Goal: Check status

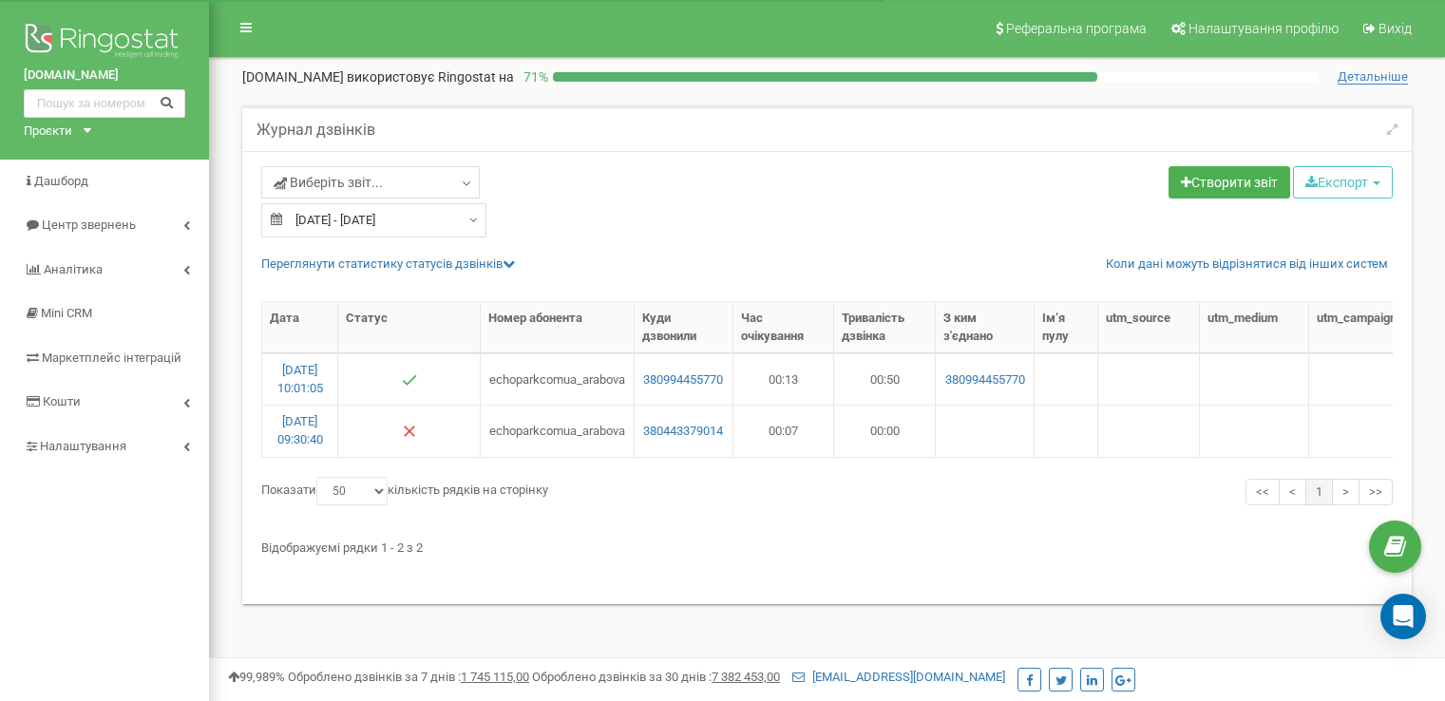
select select "50"
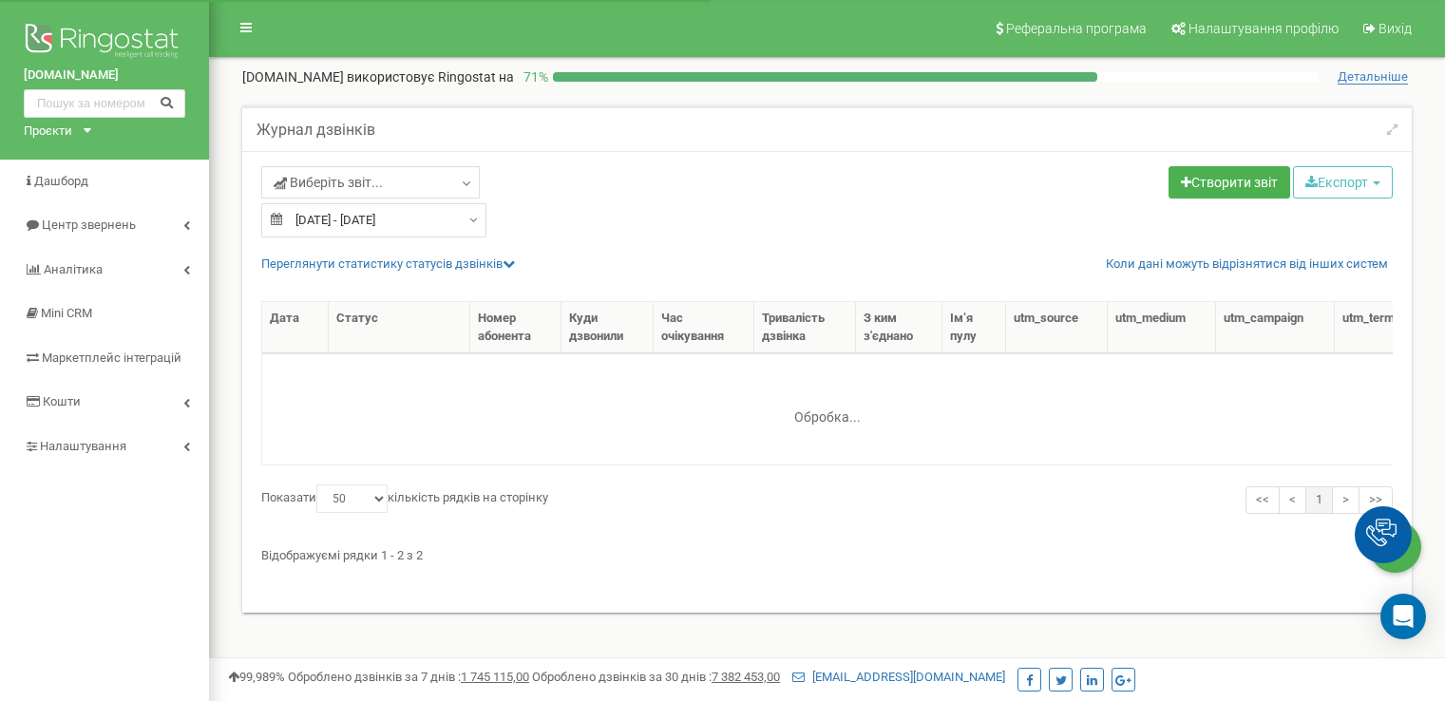
select select "50"
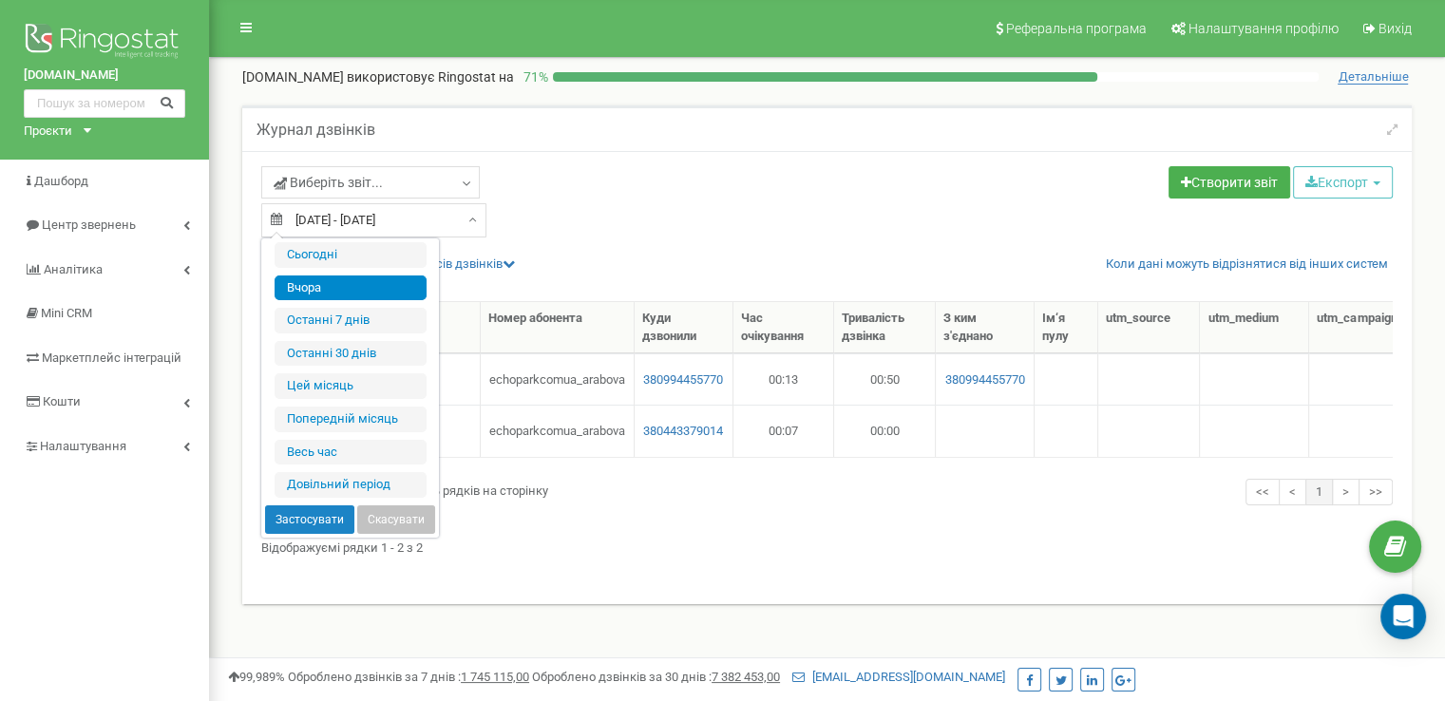
click at [315, 213] on input "[DATE] - [DATE]" at bounding box center [373, 220] width 225 height 34
click at [327, 263] on li "Сьогодні" at bounding box center [351, 255] width 152 height 26
type input "[DATE] - [DATE]"
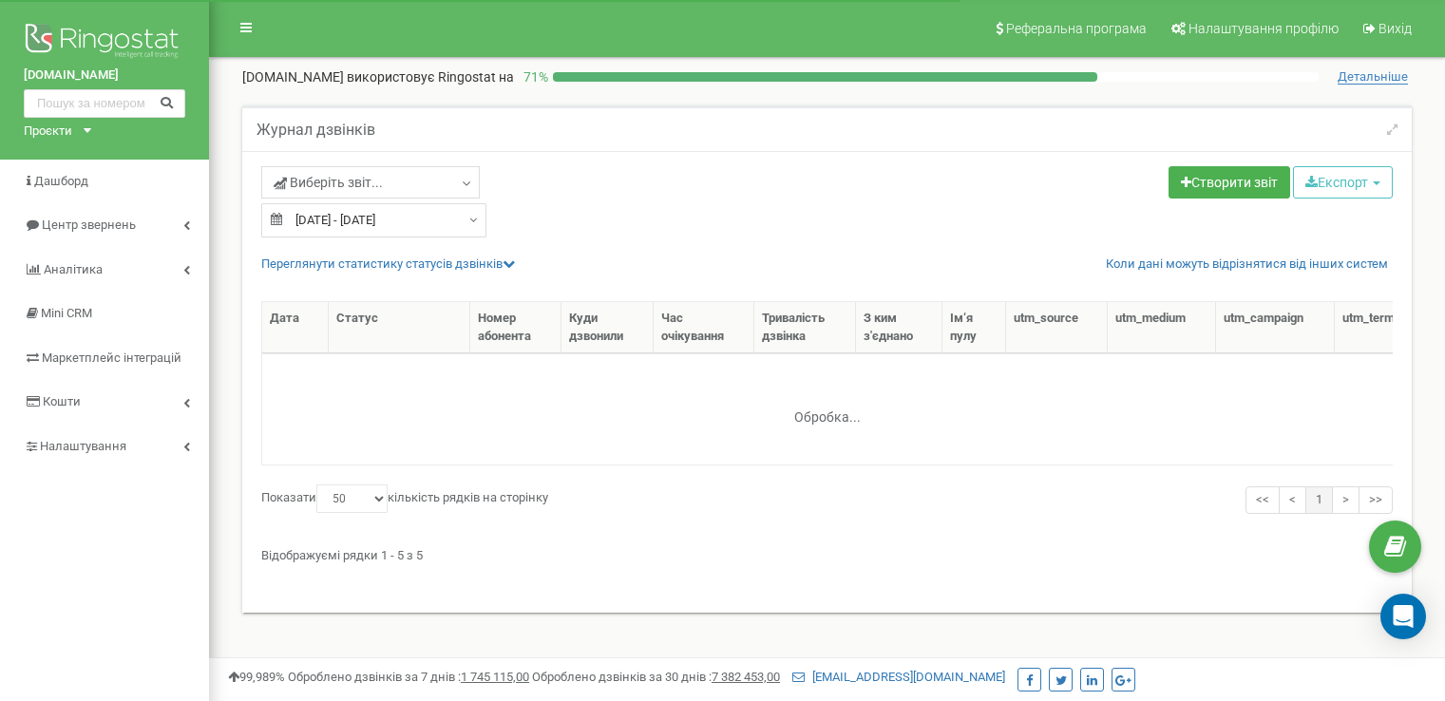
select select "50"
